Goal: Information Seeking & Learning: Learn about a topic

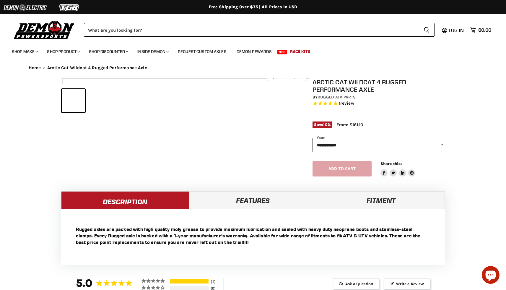
select select "******"
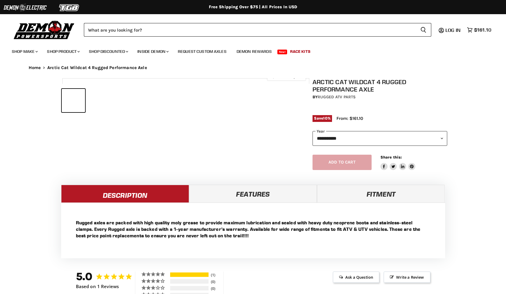
select select "******"
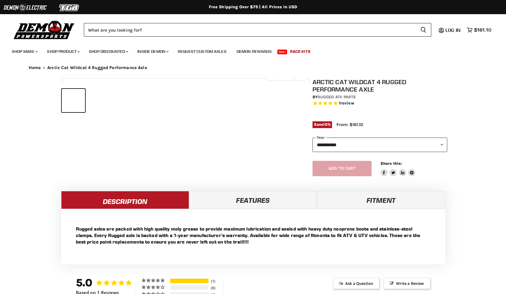
select select "******"
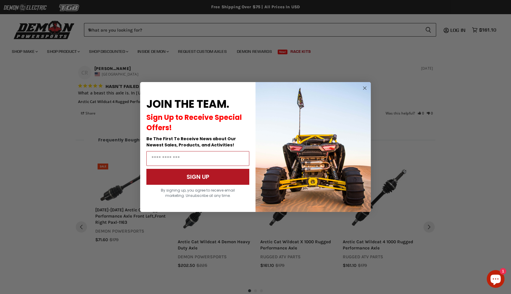
scroll to position [447, 0]
